Goal: Task Accomplishment & Management: Manage account settings

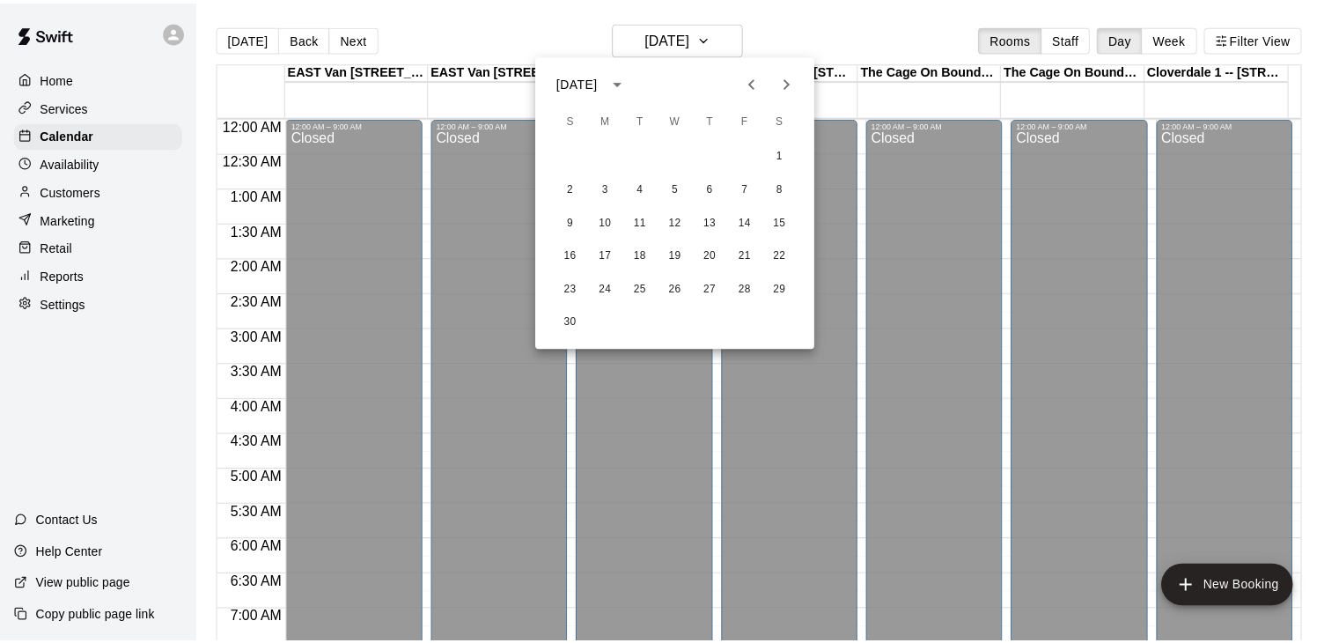
scroll to position [285, 0]
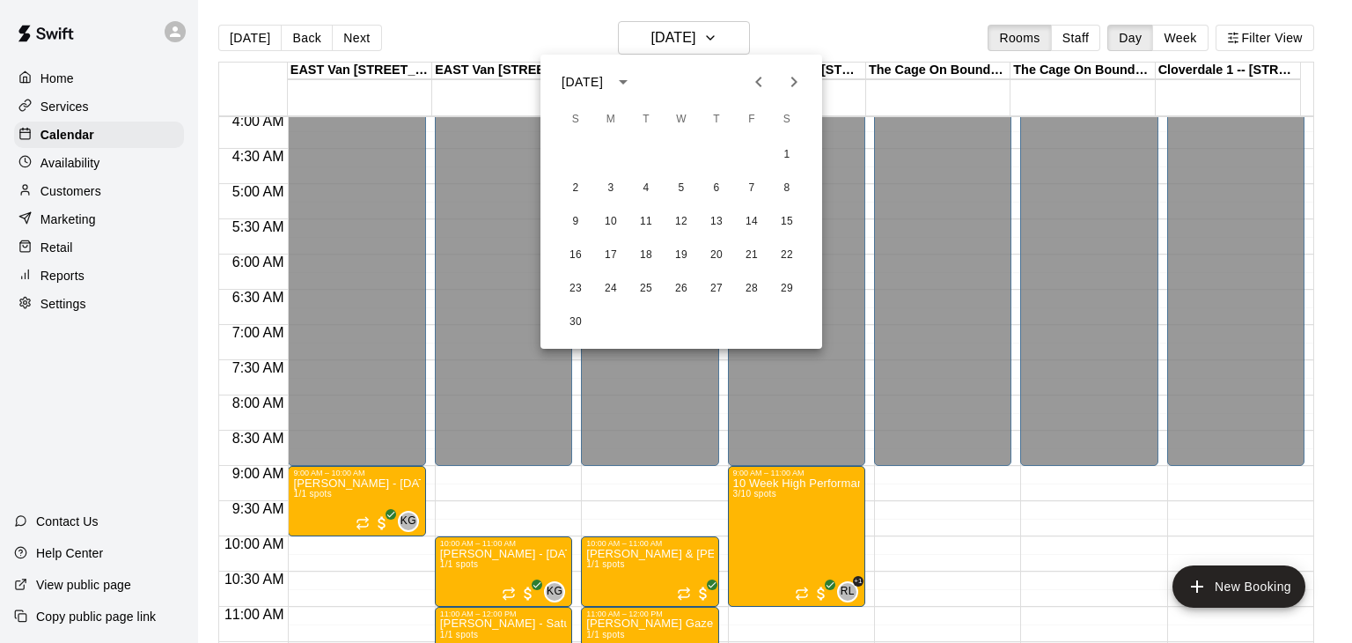
click at [97, 199] on div at bounding box center [676, 321] width 1352 height 643
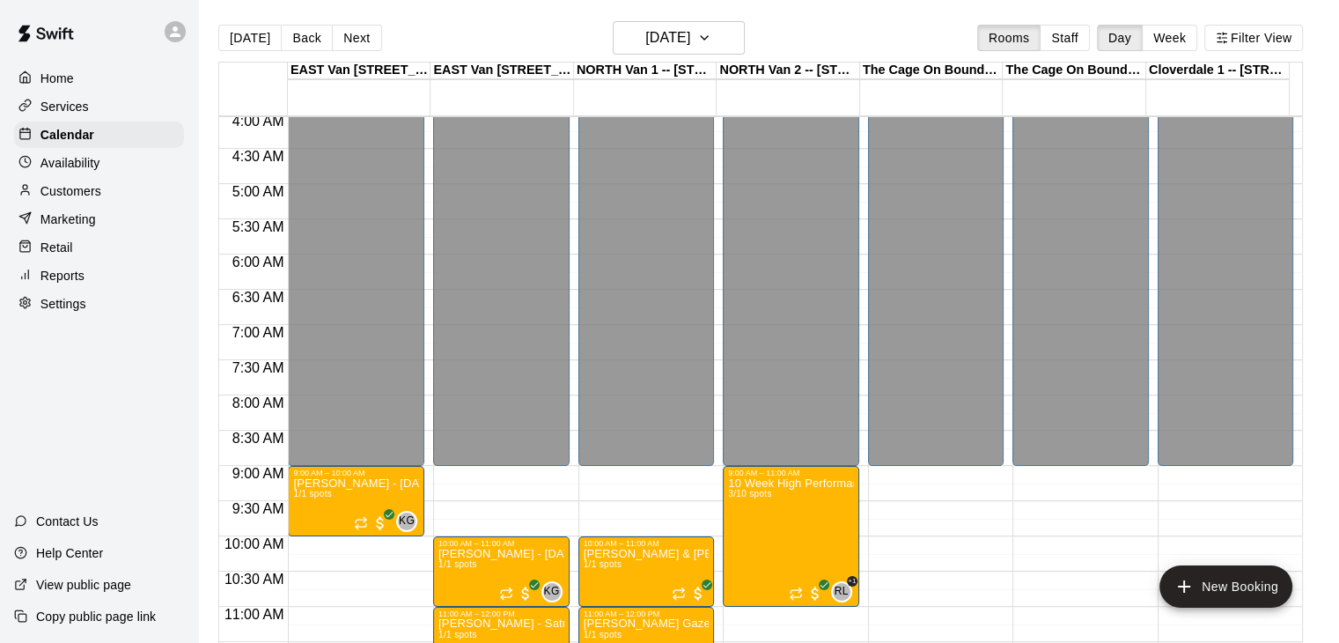
click at [97, 199] on p "Customers" at bounding box center [70, 191] width 61 height 18
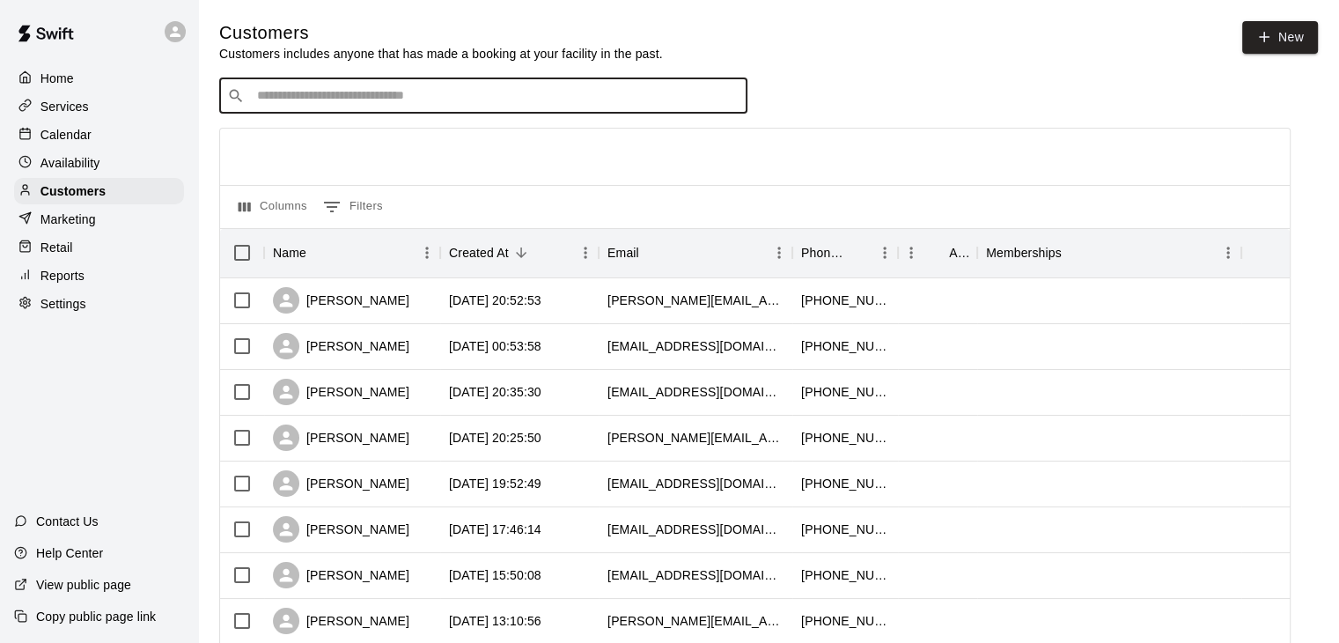
click at [306, 104] on input "Search customers by name or email" at bounding box center [496, 96] width 488 height 18
type input "***"
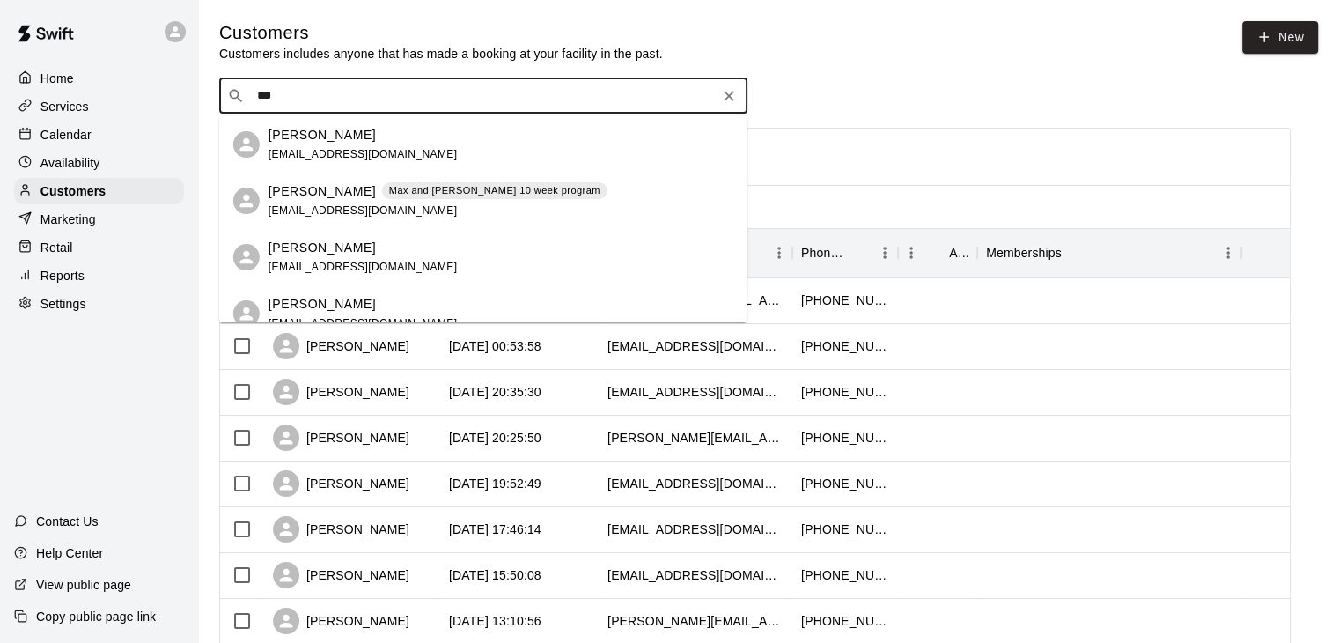
click at [327, 138] on p "[PERSON_NAME]" at bounding box center [321, 135] width 107 height 18
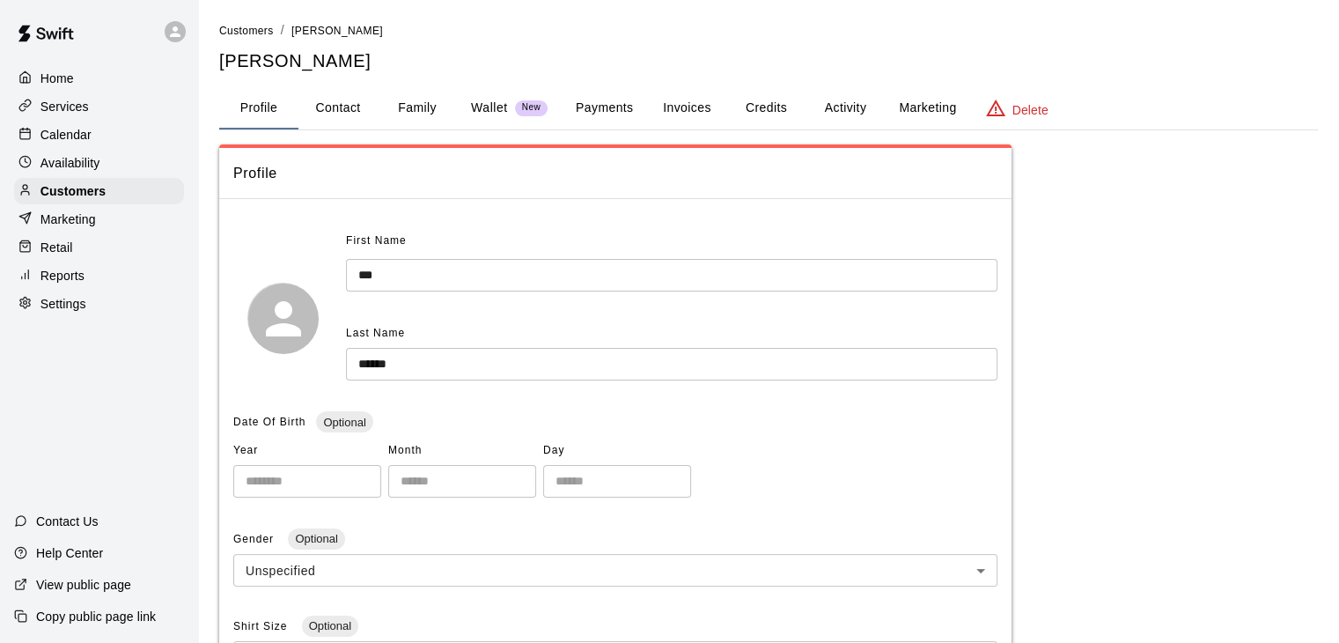
click at [429, 99] on button "Family" at bounding box center [417, 108] width 79 height 42
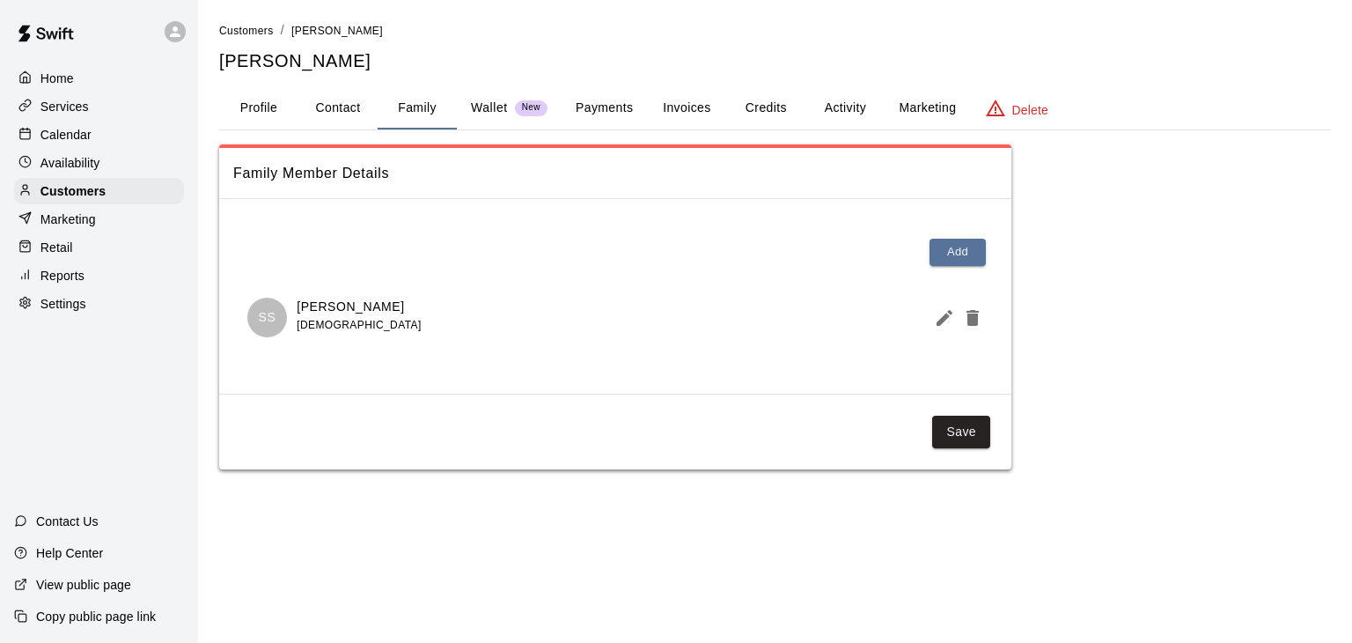
click at [85, 141] on p "Calendar" at bounding box center [65, 135] width 51 height 18
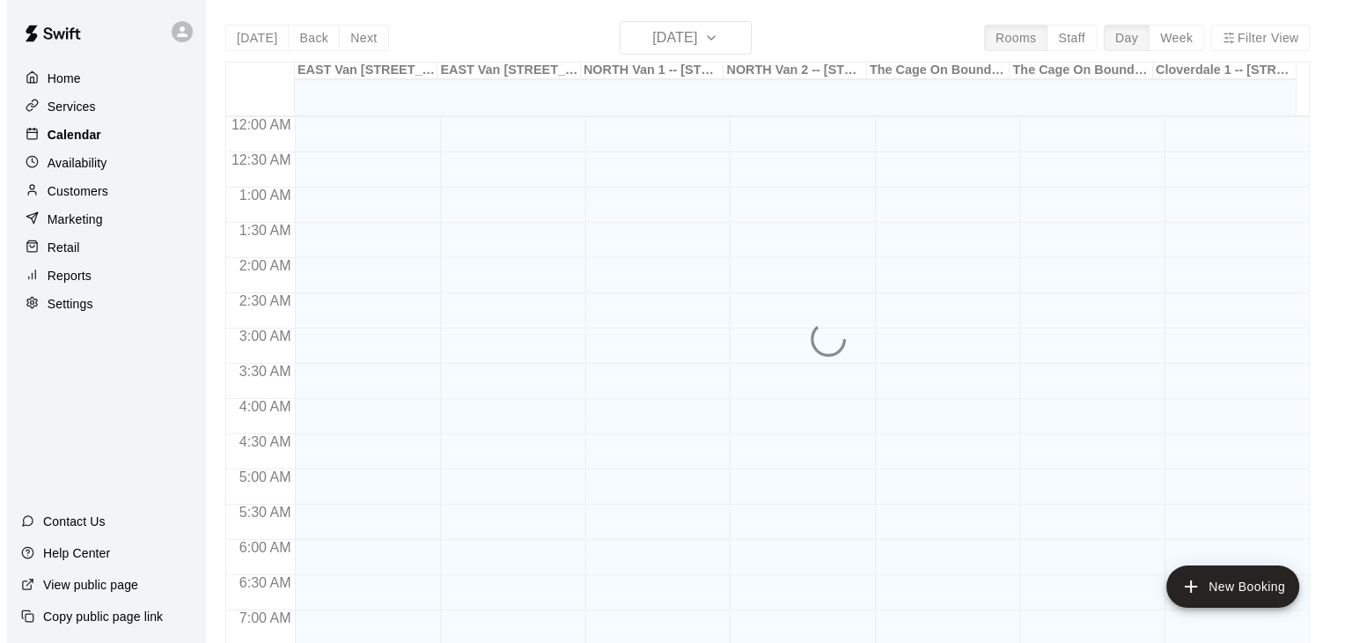
scroll to position [788, 0]
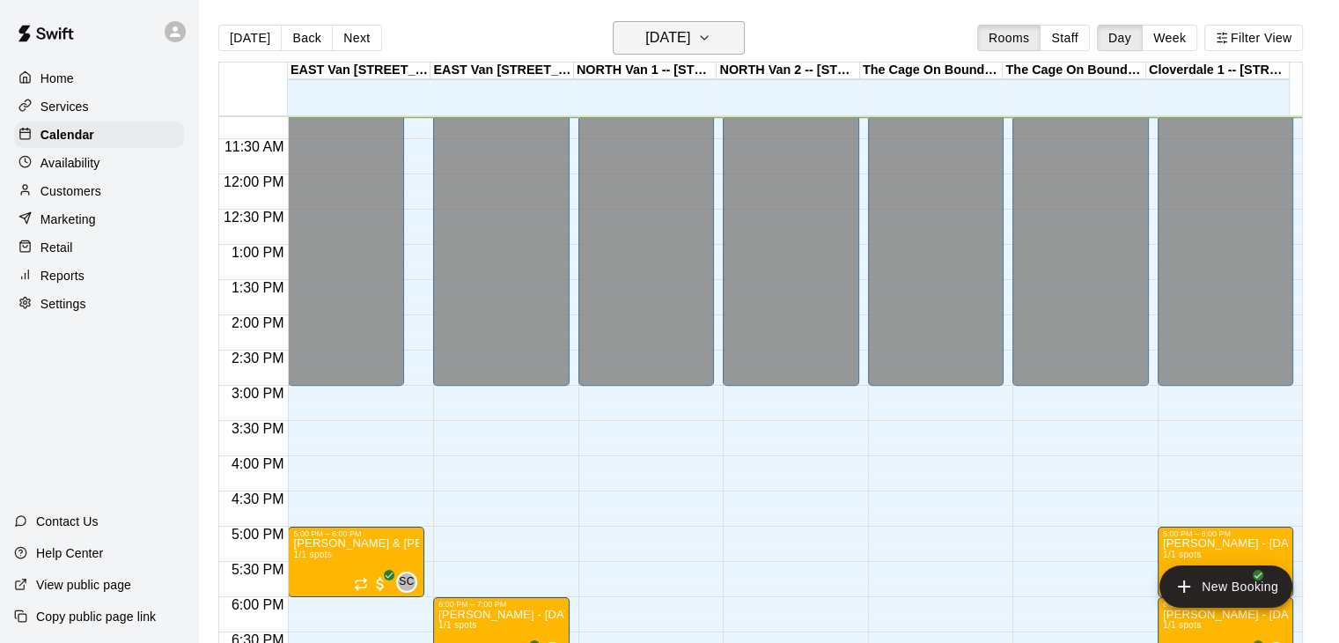
click at [711, 41] on icon "button" at bounding box center [704, 37] width 14 height 21
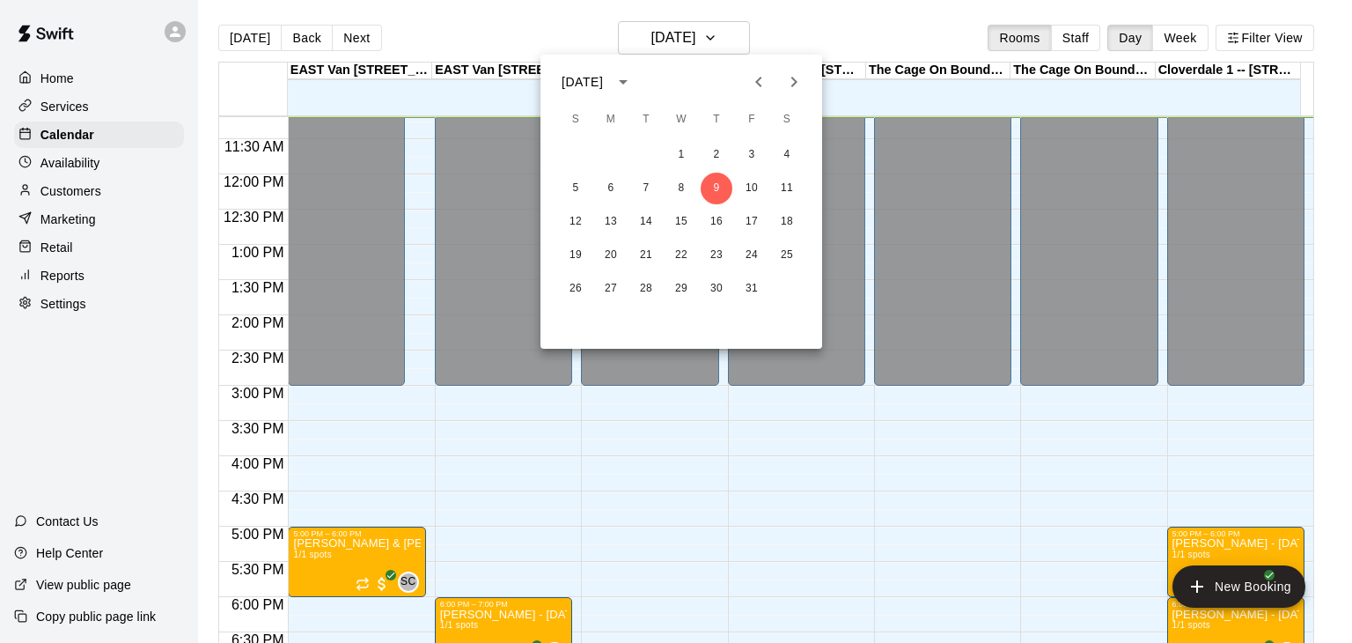
click at [795, 74] on icon "Next month" at bounding box center [793, 81] width 21 height 21
